Goal: Complete application form: Complete application form

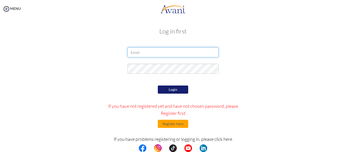
click at [153, 56] on input "email" at bounding box center [173, 52] width 91 height 10
type input "francamegbenu@gmail.com"
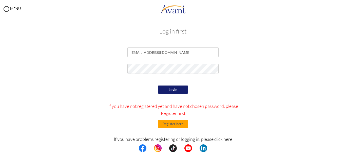
click at [166, 88] on button "Login" at bounding box center [173, 89] width 30 height 8
click at [169, 90] on button "Login" at bounding box center [173, 89] width 30 height 8
click at [172, 123] on button "Register here" at bounding box center [173, 124] width 30 height 8
click at [176, 125] on button "Register here" at bounding box center [173, 124] width 30 height 8
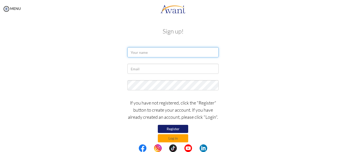
click at [157, 55] on input "text" at bounding box center [173, 52] width 91 height 10
type input "F"
click at [150, 52] on input "franciusca" at bounding box center [173, 52] width 91 height 10
click at [141, 53] on input "franciusca" at bounding box center [173, 52] width 91 height 10
click at [152, 51] on input "Francisca" at bounding box center [173, 52] width 91 height 10
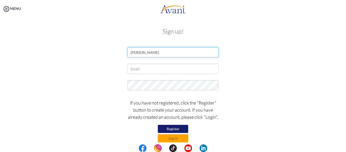
type input "Francisca Megbenu Dzagadu"
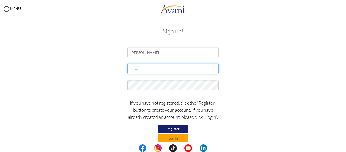
click at [142, 73] on input "text" at bounding box center [173, 69] width 91 height 10
click at [176, 68] on input "[EMAIL_ADDRESS][DOMAIN_NAME]" at bounding box center [173, 69] width 91 height 10
type input "[EMAIL_ADDRESS][DOMAIN_NAME]"
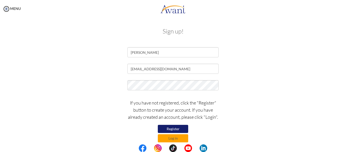
click at [172, 128] on button "Register" at bounding box center [173, 129] width 30 height 8
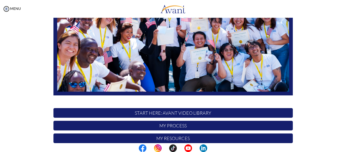
scroll to position [130, 0]
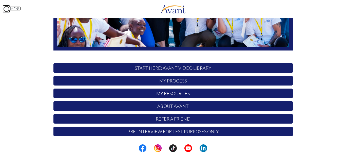
click at [6, 8] on img at bounding box center [7, 9] width 8 height 8
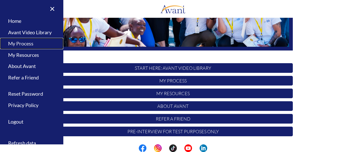
click at [24, 43] on link "My Process" at bounding box center [31, 43] width 63 height 11
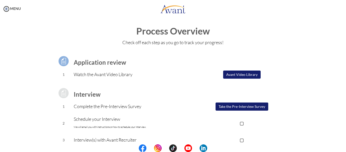
scroll to position [0, 0]
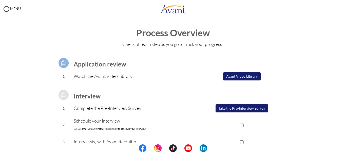
click at [253, 111] on button "Take the Pre-Interview Survey" at bounding box center [242, 108] width 53 height 8
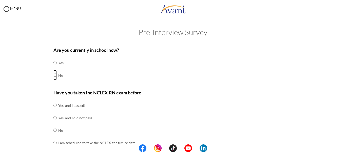
click at [54, 74] on input "radio" at bounding box center [55, 75] width 3 height 10
radio input "true"
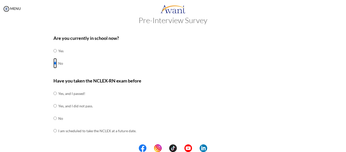
scroll to position [13, 0]
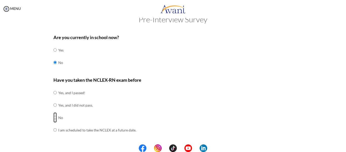
click at [54, 118] on input "radio" at bounding box center [55, 117] width 3 height 10
radio input "true"
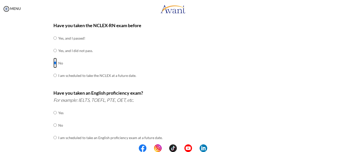
scroll to position [69, 0]
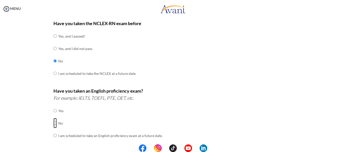
click at [54, 124] on input "radio" at bounding box center [55, 123] width 3 height 10
radio input "true"
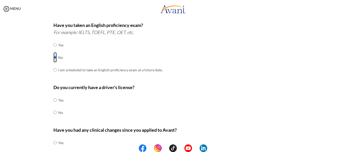
scroll to position [135, 0]
click at [54, 112] on input "radio" at bounding box center [55, 112] width 3 height 10
radio input "true"
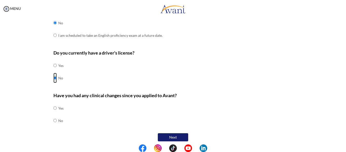
scroll to position [171, 0]
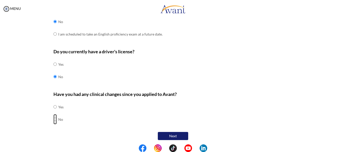
click at [54, 120] on input "radio" at bounding box center [55, 119] width 3 height 10
radio input "true"
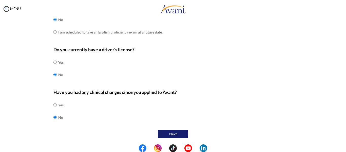
click at [170, 135] on button "Next" at bounding box center [173, 134] width 30 height 8
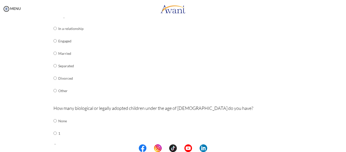
scroll to position [83, 0]
click at [54, 53] on input "radio" at bounding box center [55, 53] width 3 height 10
radio input "true"
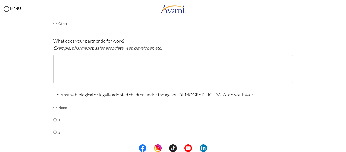
scroll to position [151, 0]
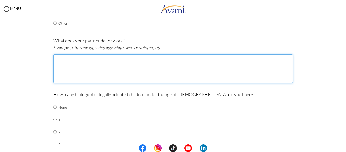
click at [72, 70] on textarea at bounding box center [174, 68] width 240 height 29
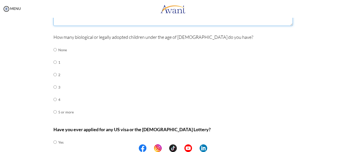
scroll to position [208, 0]
type textarea "roofing installer"
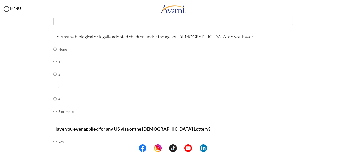
click at [54, 86] on input "radio" at bounding box center [55, 86] width 3 height 10
radio input "true"
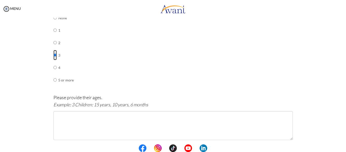
scroll to position [241, 0]
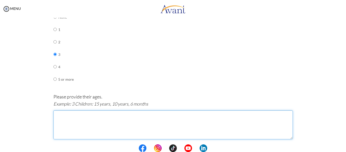
click at [57, 124] on textarea at bounding box center [174, 124] width 240 height 29
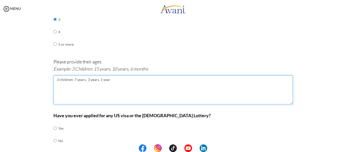
scroll to position [299, 0]
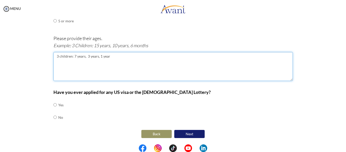
type textarea "3 children: 7 years, 3 years, 1 year"
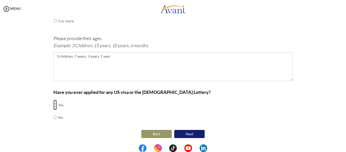
click at [54, 104] on input "radio" at bounding box center [55, 105] width 3 height 10
radio input "true"
click at [198, 134] on button "Next" at bounding box center [189, 134] width 30 height 8
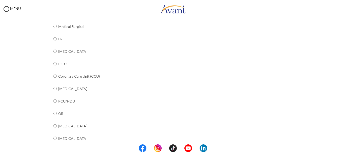
scroll to position [81, 0]
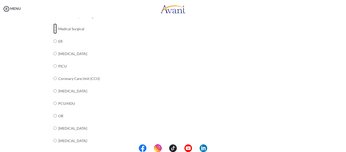
click at [54, 29] on input "radio" at bounding box center [55, 29] width 3 height 10
radio input "true"
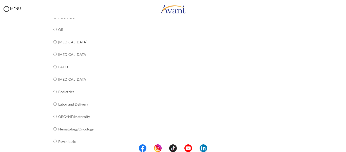
scroll to position [216, 0]
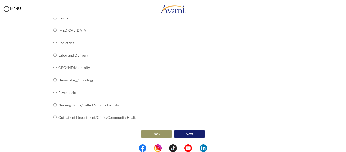
click at [190, 135] on button "Next" at bounding box center [189, 134] width 30 height 8
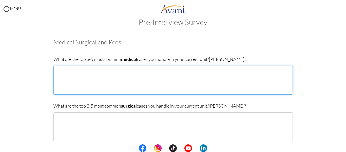
click at [85, 75] on textarea at bounding box center [174, 80] width 240 height 29
click at [154, 70] on textarea "[MEDICAL_DATA], [MEDICAL_DATA], [MEDICAL_DATA], [MEDICAL_DATA] melitus" at bounding box center [174, 80] width 240 height 29
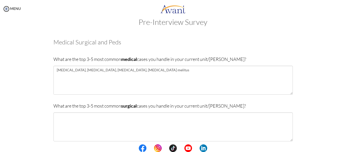
drag, startPoint x: 154, startPoint y: 70, endPoint x: 245, endPoint y: 44, distance: 94.3
click at [245, 44] on h3 "Medical Surgical and Peds" at bounding box center [174, 42] width 240 height 7
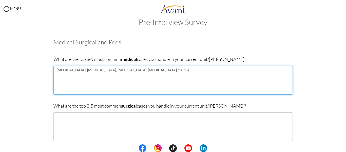
click at [151, 70] on textarea "[MEDICAL_DATA], [MEDICAL_DATA], [MEDICAL_DATA], [MEDICAL_DATA] melitus" at bounding box center [174, 80] width 240 height 29
click at [176, 76] on textarea "[MEDICAL_DATA], [MEDICAL_DATA], [MEDICAL_DATA], [MEDICAL_DATA] mellitus" at bounding box center [174, 80] width 240 height 29
type textarea "[MEDICAL_DATA], [MEDICAL_DATA], [MEDICAL_DATA], [MEDICAL_DATA] mellitus,"
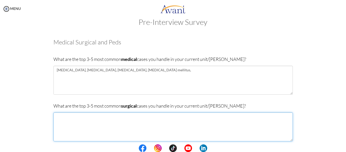
click at [86, 118] on textarea at bounding box center [174, 126] width 240 height 29
click at [54, 116] on textarea "[MEDICAL_DATA]," at bounding box center [174, 126] width 240 height 29
click at [88, 119] on textarea "[MEDICAL_DATA]," at bounding box center [174, 126] width 240 height 29
click at [118, 117] on textarea "[MEDICAL_DATA], [MEDICAL_DATA], hemmoroid" at bounding box center [174, 126] width 240 height 29
type textarea "[MEDICAL_DATA], [MEDICAL_DATA], [MEDICAL_DATA], [MEDICAL_DATA],"
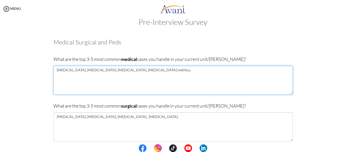
click at [161, 71] on textarea "[MEDICAL_DATA], [MEDICAL_DATA], [MEDICAL_DATA], [MEDICAL_DATA] mellitus," at bounding box center [174, 80] width 240 height 29
type textarea "[MEDICAL_DATA], [MEDICAL_DATA], [MEDICAL_DATA], [MEDICAL_DATA] mellitus, UTI"
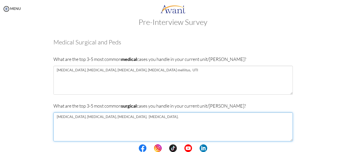
click at [154, 117] on textarea "[MEDICAL_DATA], [MEDICAL_DATA], [MEDICAL_DATA], [MEDICAL_DATA]," at bounding box center [174, 126] width 240 height 29
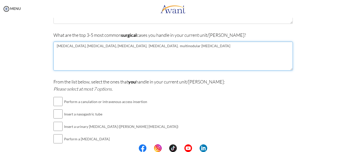
scroll to position [84, 0]
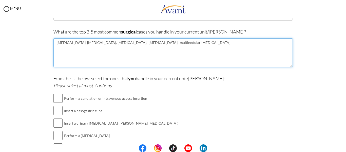
type textarea "[MEDICAL_DATA], [MEDICAL_DATA], [MEDICAL_DATA], [MEDICAL_DATA], multinodular [M…"
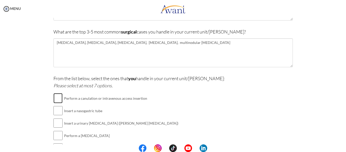
click at [56, 98] on input "checkbox" at bounding box center [58, 98] width 9 height 10
checkbox input "true"
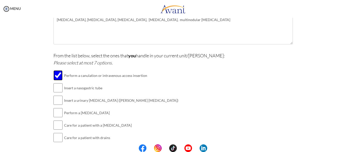
scroll to position [112, 0]
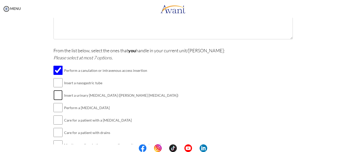
click at [55, 94] on input "checkbox" at bounding box center [58, 95] width 9 height 10
checkbox input "true"
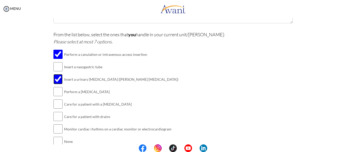
scroll to position [130, 0]
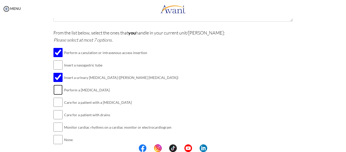
click at [54, 88] on input "checkbox" at bounding box center [58, 90] width 9 height 10
checkbox input "true"
click at [56, 101] on input "checkbox" at bounding box center [58, 102] width 9 height 10
checkbox input "true"
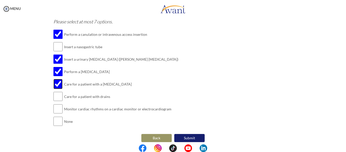
scroll to position [152, 0]
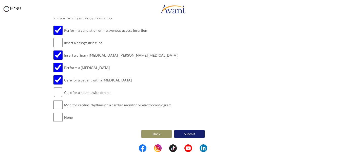
click at [57, 93] on input "checkbox" at bounding box center [58, 92] width 9 height 10
checkbox input "true"
click at [101, 48] on td "Insert a nasogastric tube" at bounding box center [121, 43] width 114 height 12
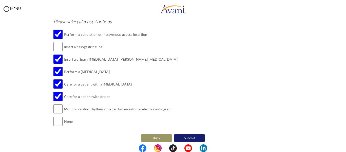
scroll to position [148, 0]
click at [197, 135] on button "Submit" at bounding box center [189, 138] width 30 height 8
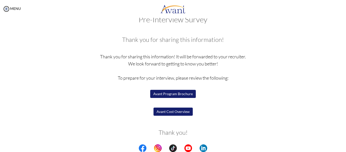
scroll to position [12, 0]
click at [168, 94] on button "Avant Program Brochure" at bounding box center [173, 94] width 46 height 8
